Goal: Information Seeking & Learning: Learn about a topic

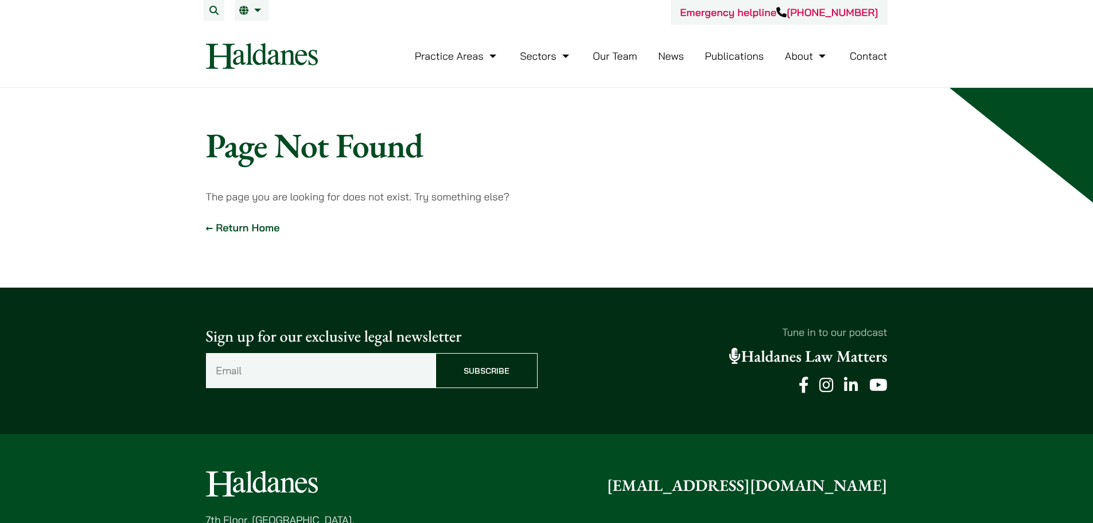
click at [608, 57] on link "Our Team" at bounding box center [615, 55] width 44 height 13
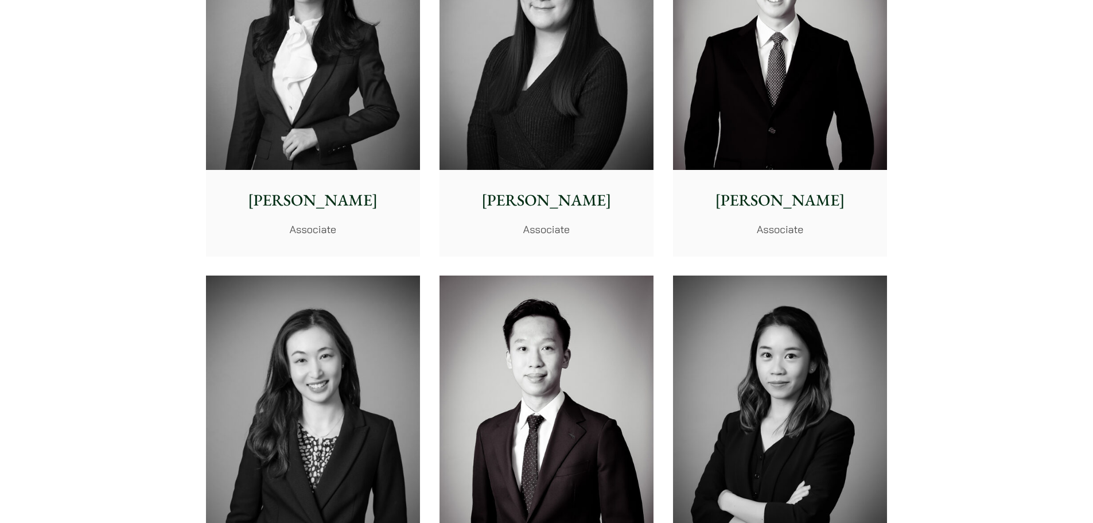
scroll to position [3558, 0]
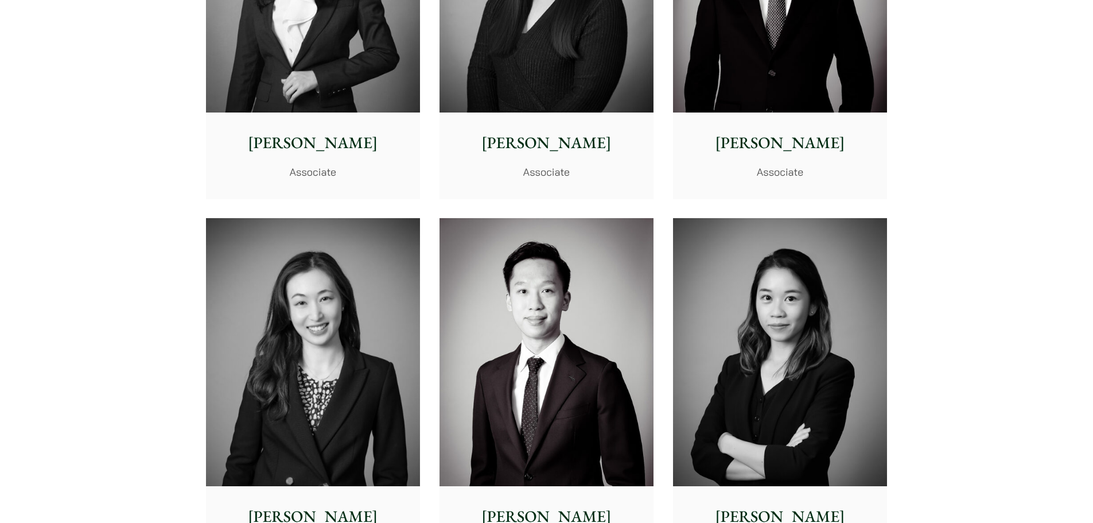
click at [780, 189] on div "Patrick Lui Associate" at bounding box center [780, 155] width 214 height 86
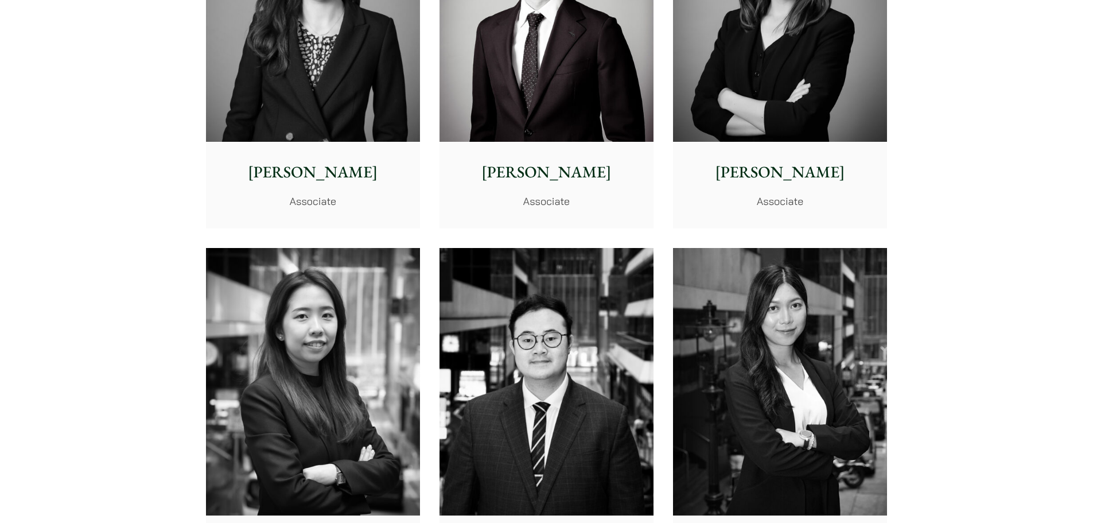
click at [565, 170] on p "Jacky Tsai" at bounding box center [547, 172] width 196 height 24
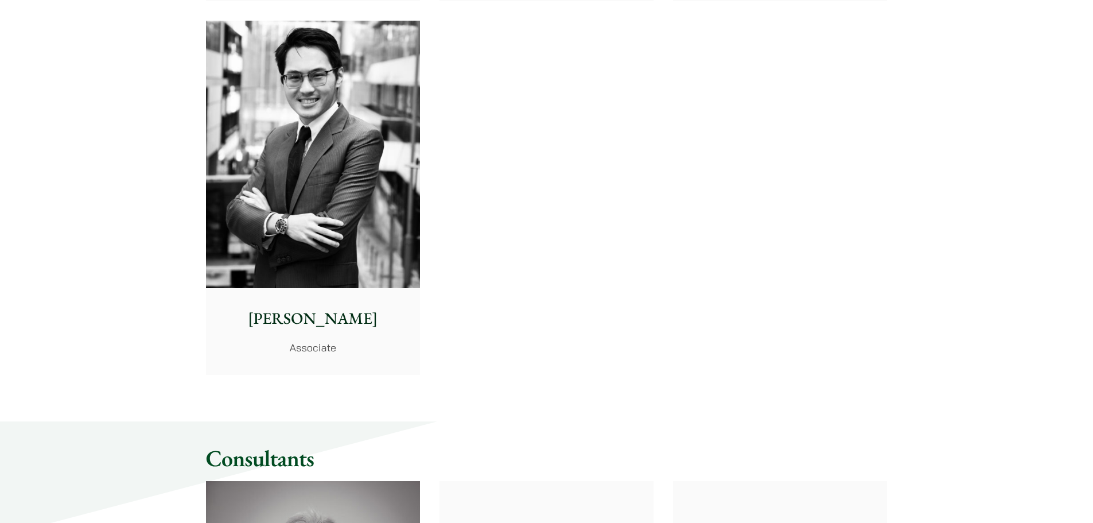
scroll to position [4878, 0]
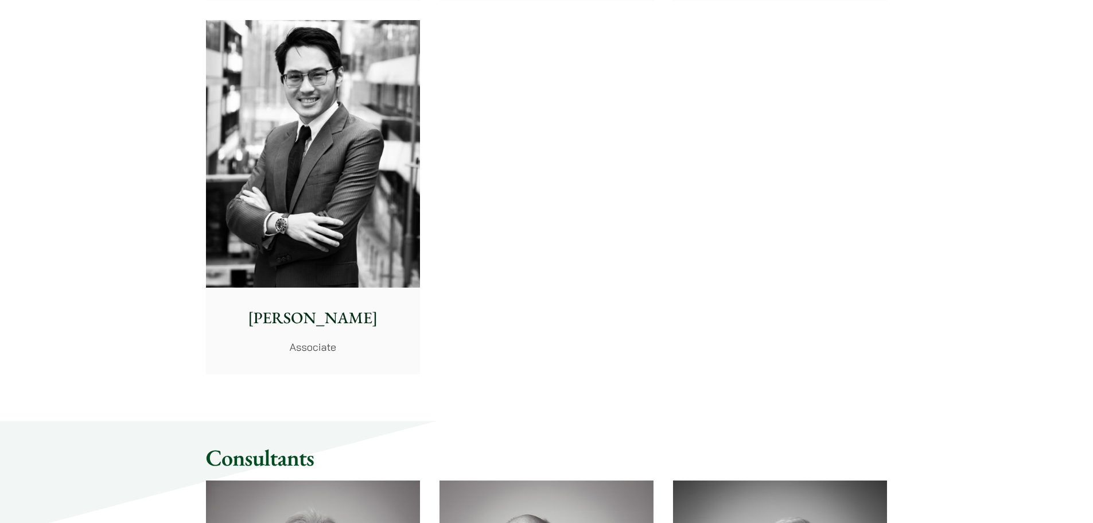
click at [324, 314] on p "Christopher Lin" at bounding box center [313, 318] width 196 height 24
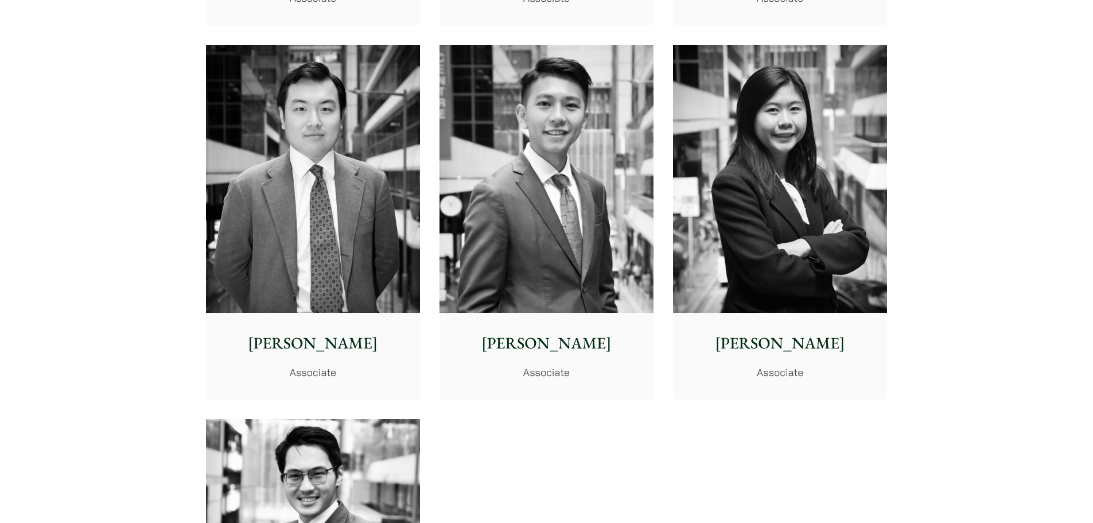
scroll to position [4476, 0]
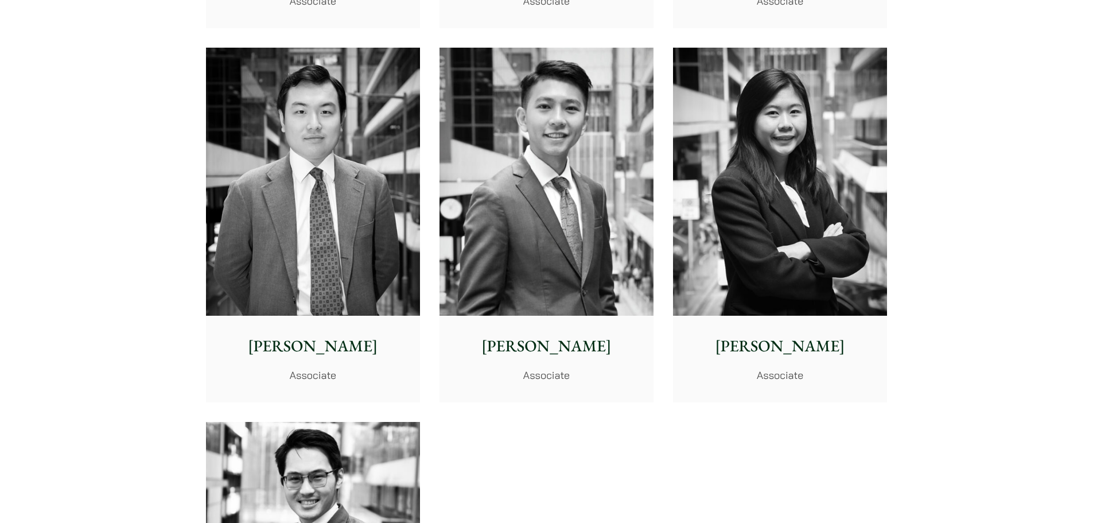
click at [819, 367] on p "Associate" at bounding box center [780, 374] width 196 height 15
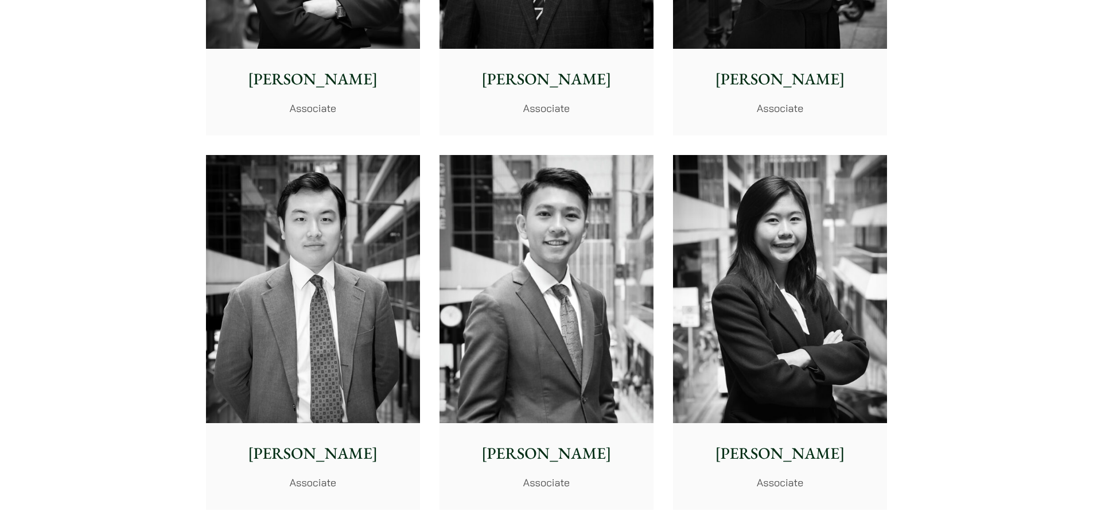
scroll to position [4361, 0]
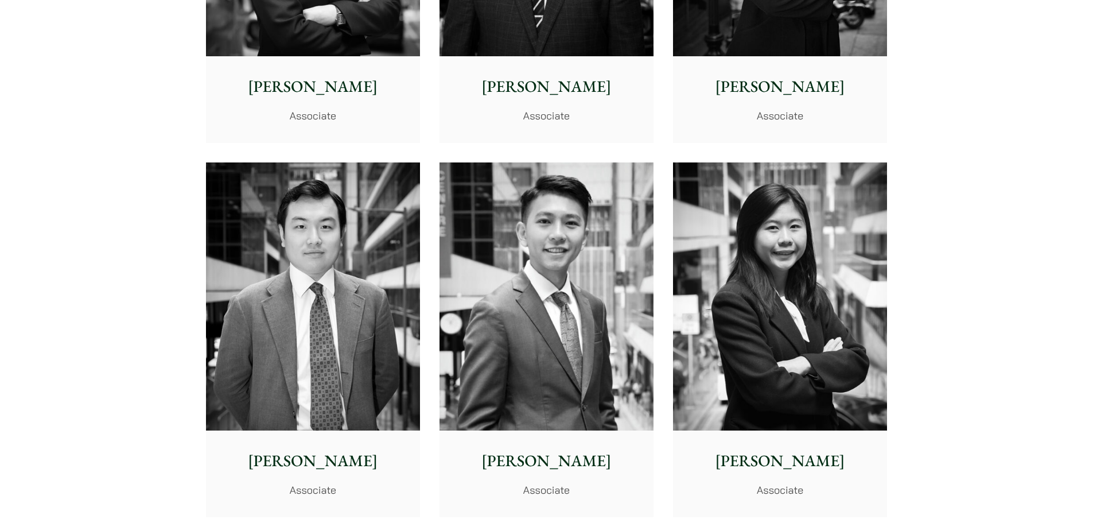
click at [554, 476] on div "Brian Fung Associate" at bounding box center [547, 473] width 214 height 86
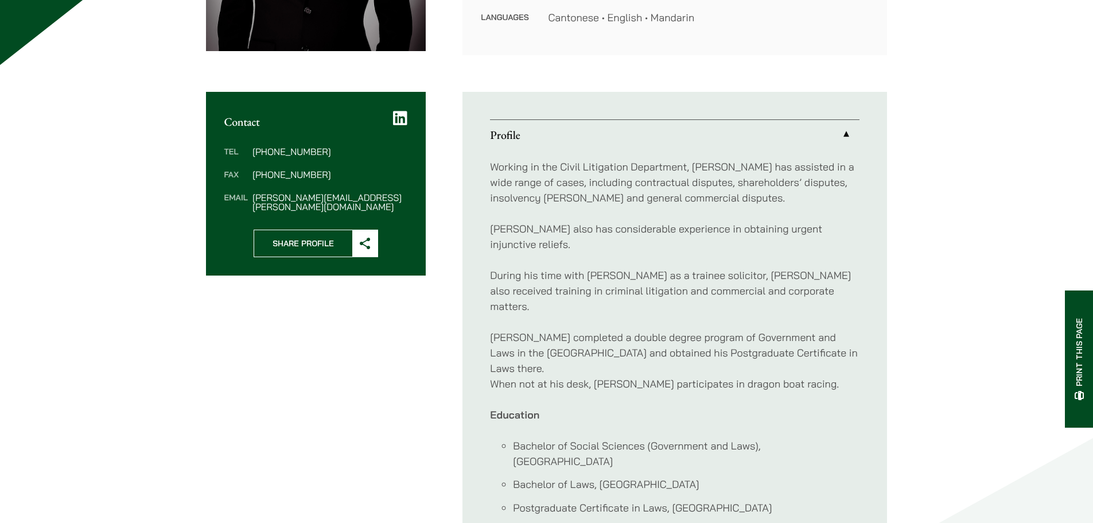
scroll to position [459, 0]
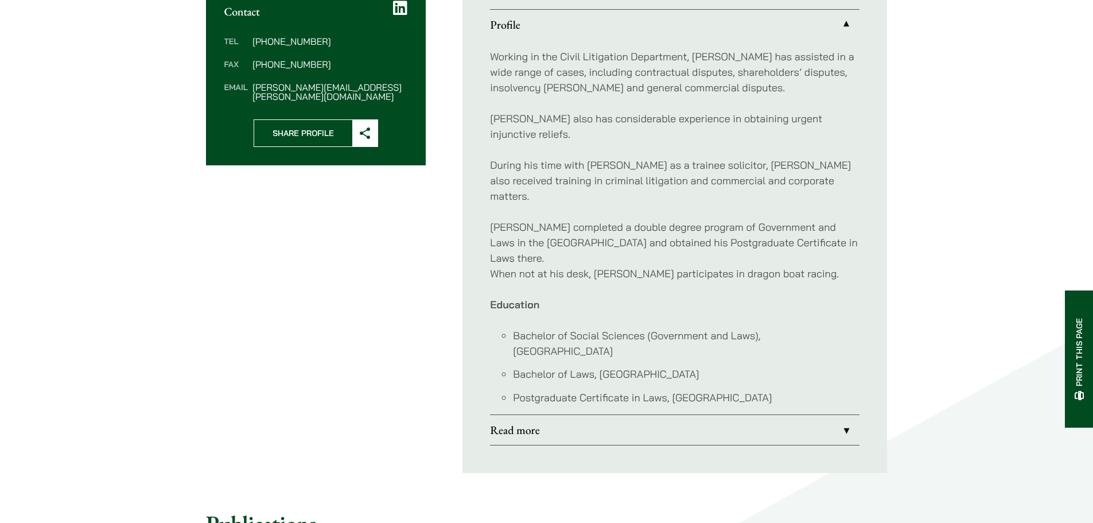
click at [760, 415] on link "Read more" at bounding box center [675, 430] width 370 height 30
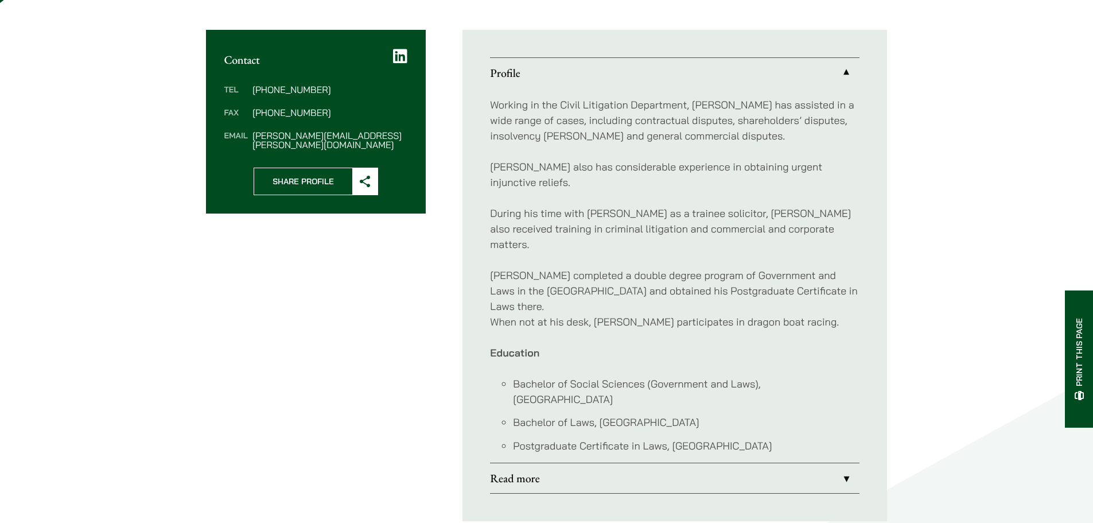
scroll to position [441, 0]
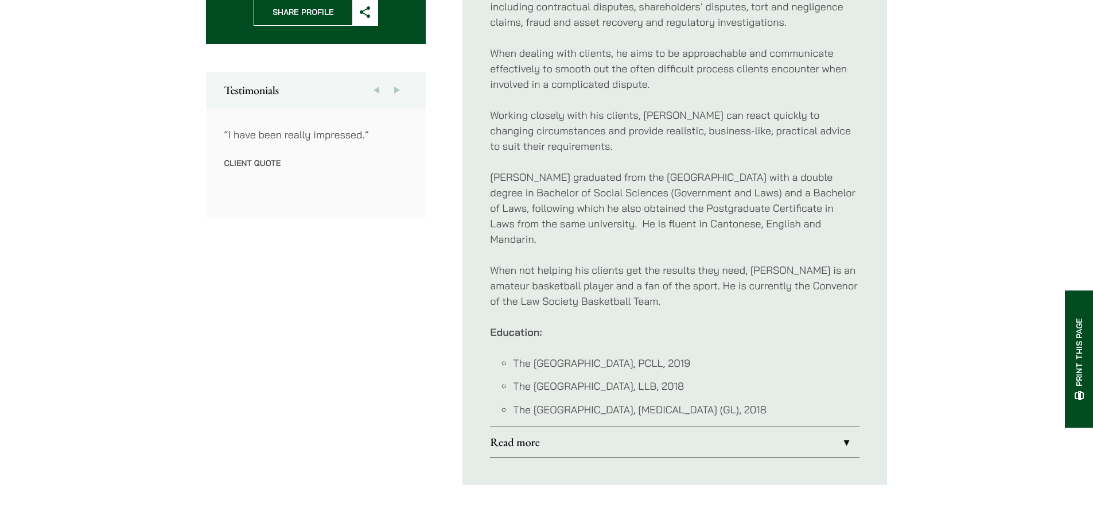
scroll to position [574, 0]
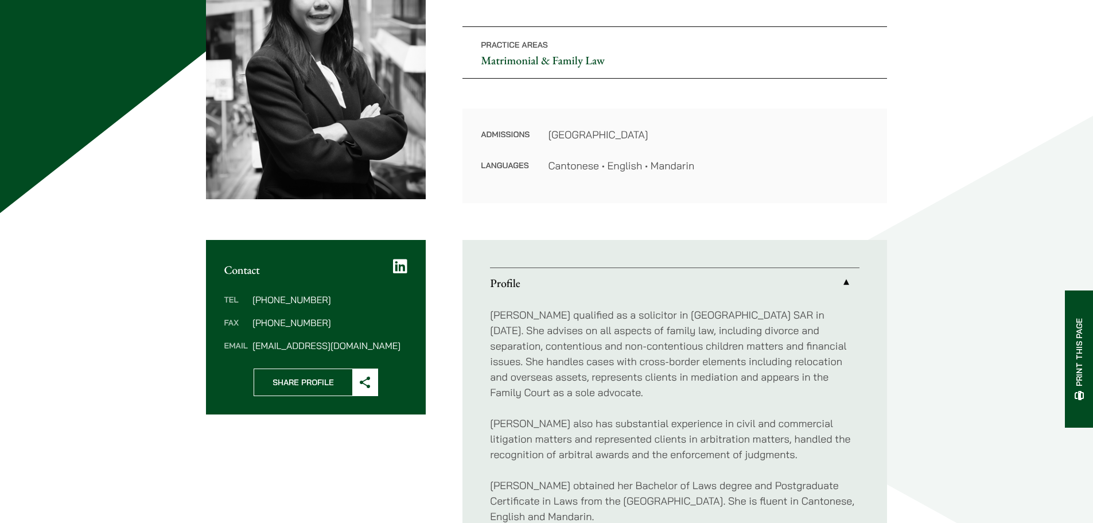
scroll to position [402, 0]
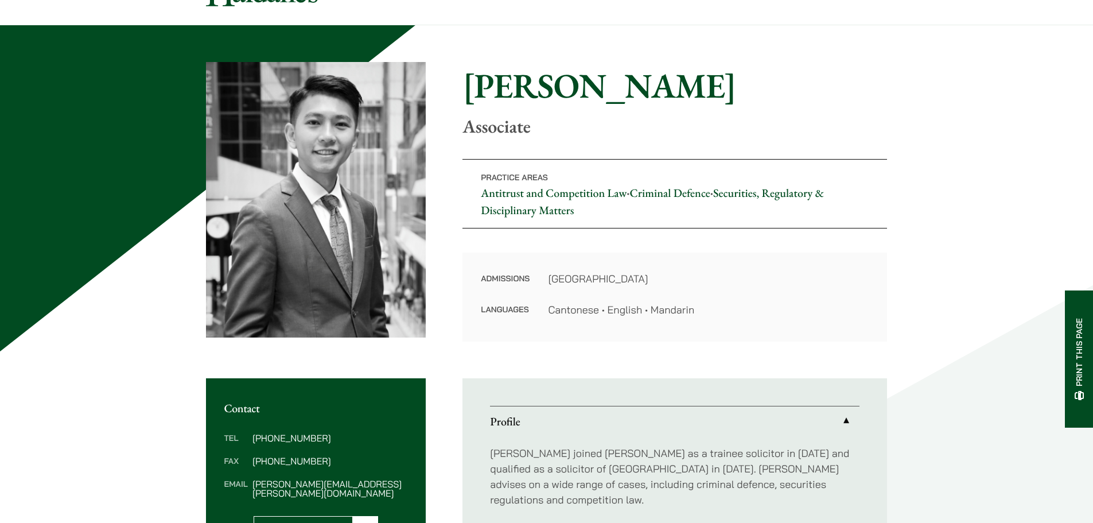
scroll to position [57, 0]
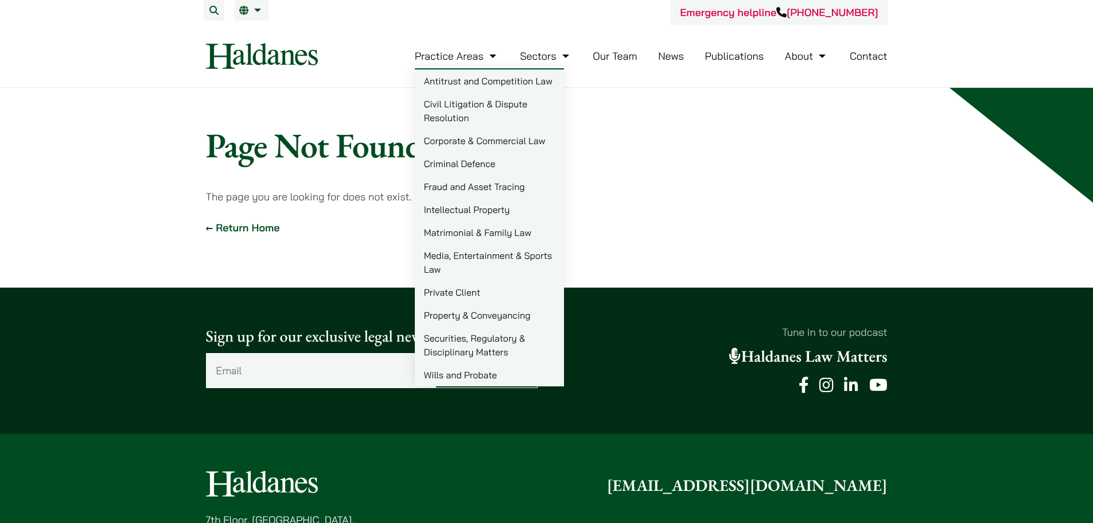
click at [456, 232] on link "Matrimonial & Family Law" at bounding box center [489, 232] width 149 height 23
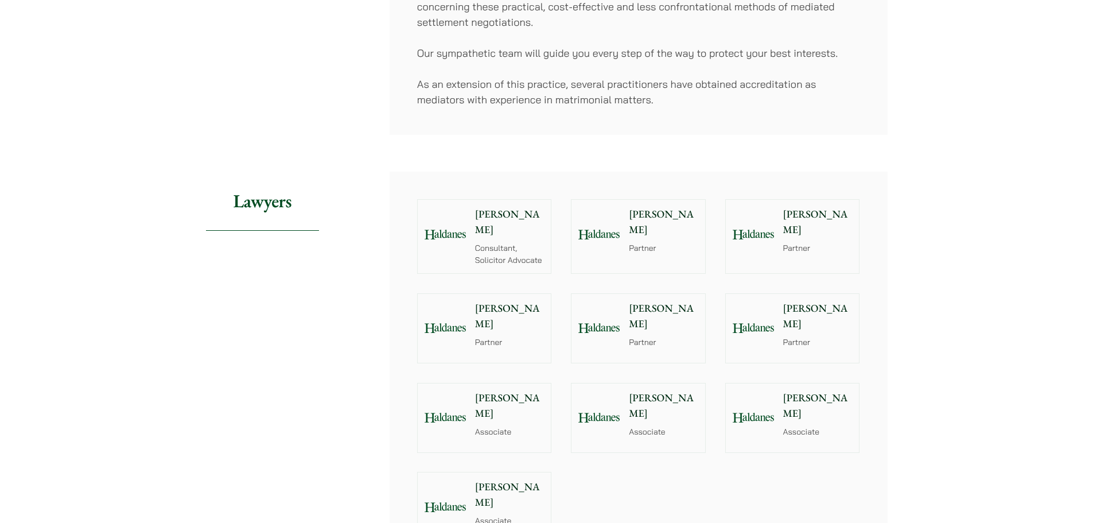
scroll to position [803, 0]
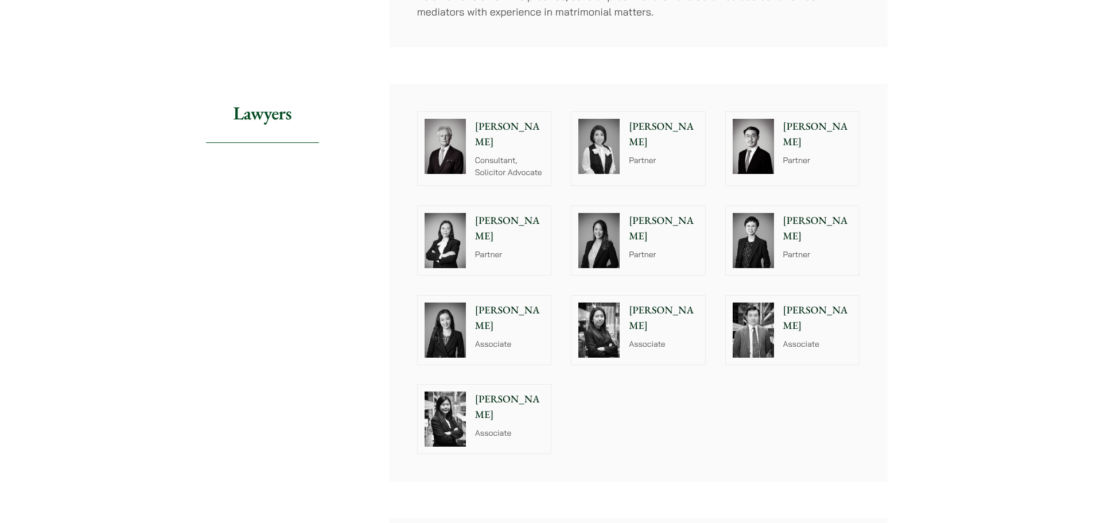
click at [819, 302] on p "[PERSON_NAME]" at bounding box center [817, 317] width 69 height 31
